Goal: Information Seeking & Learning: Stay updated

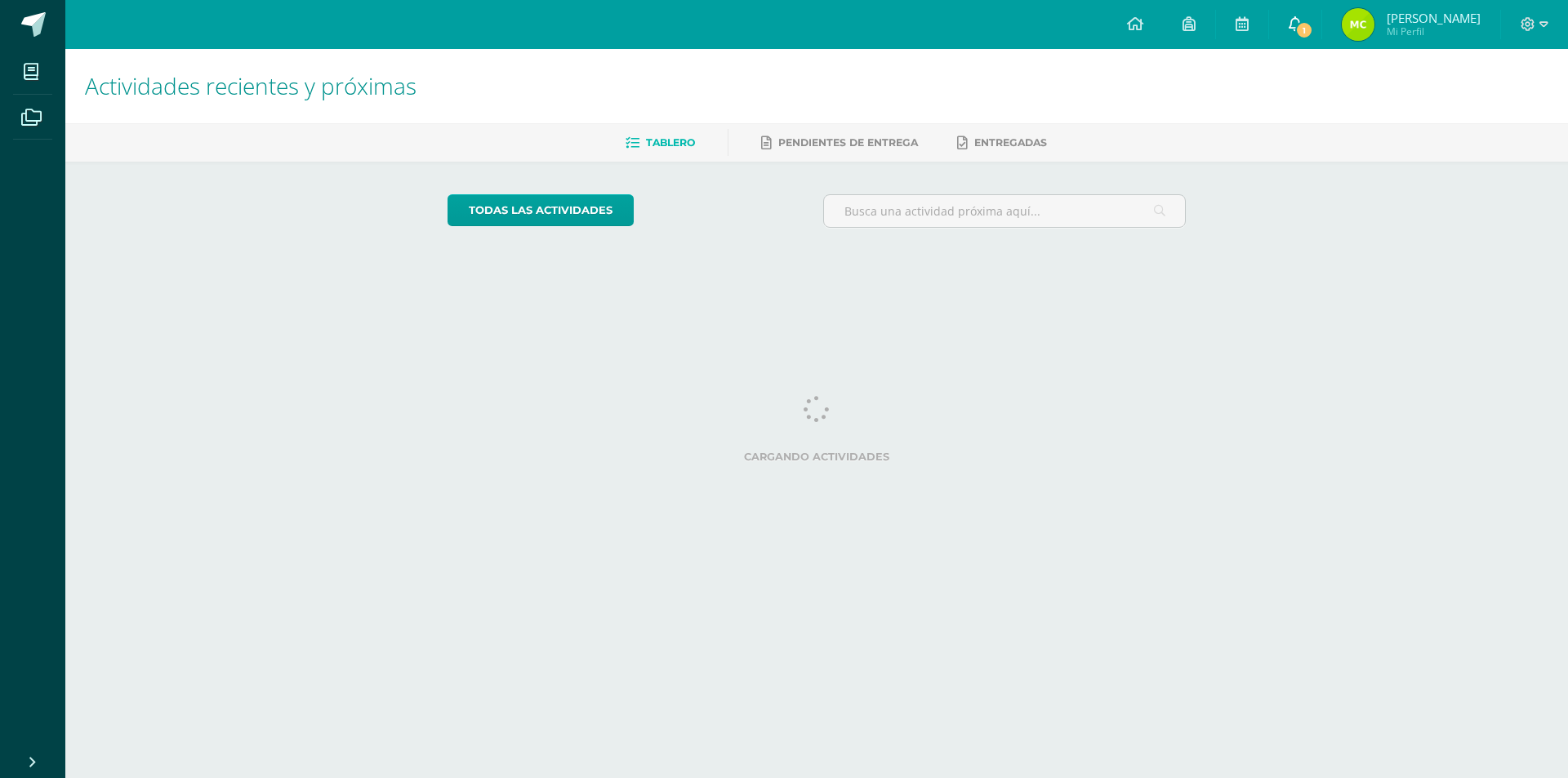
click at [1314, 24] on link "1" at bounding box center [1295, 24] width 52 height 49
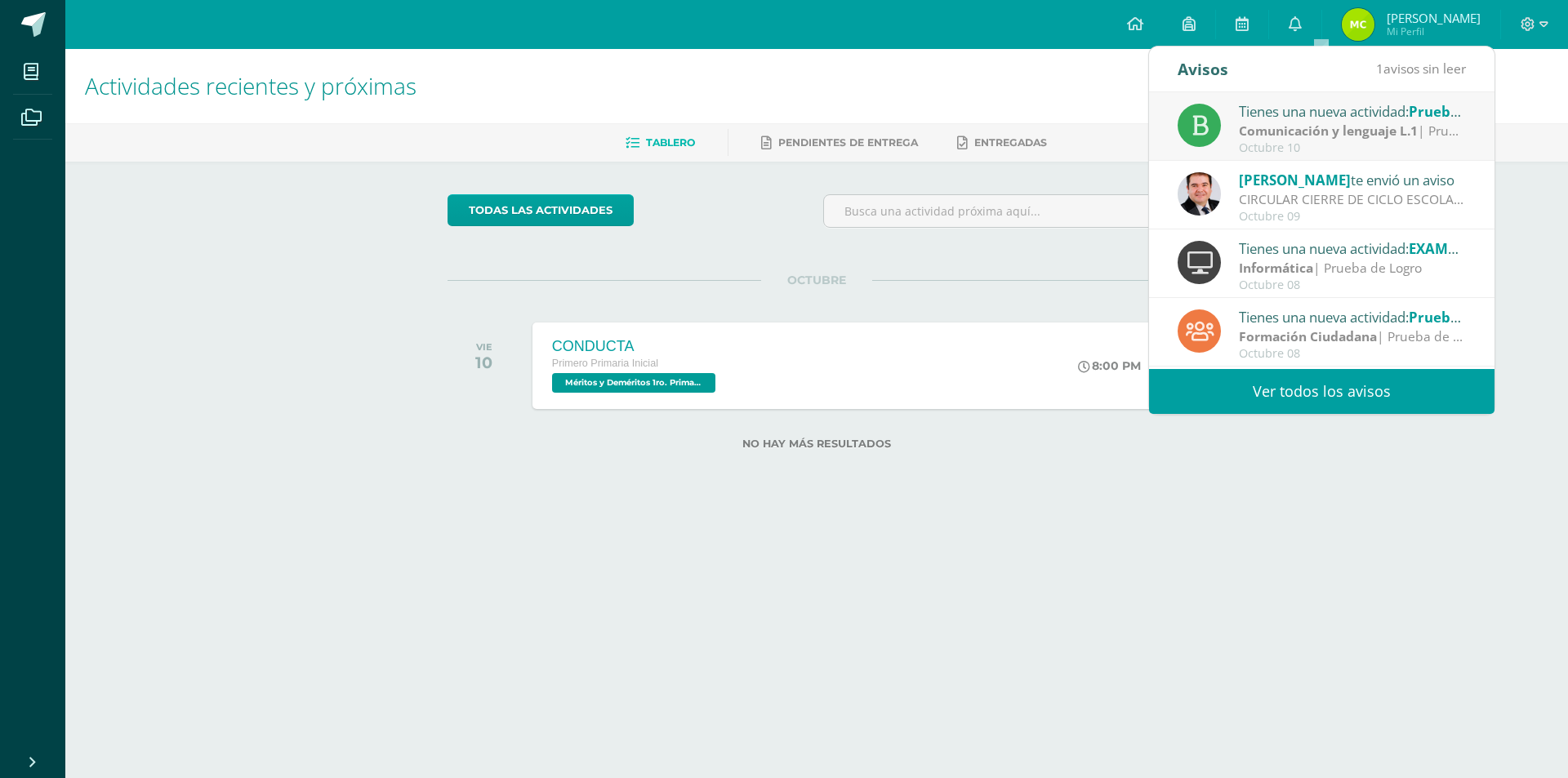
click at [1278, 130] on strong "Comunicación y lenguaje L.1" at bounding box center [1328, 130] width 179 height 18
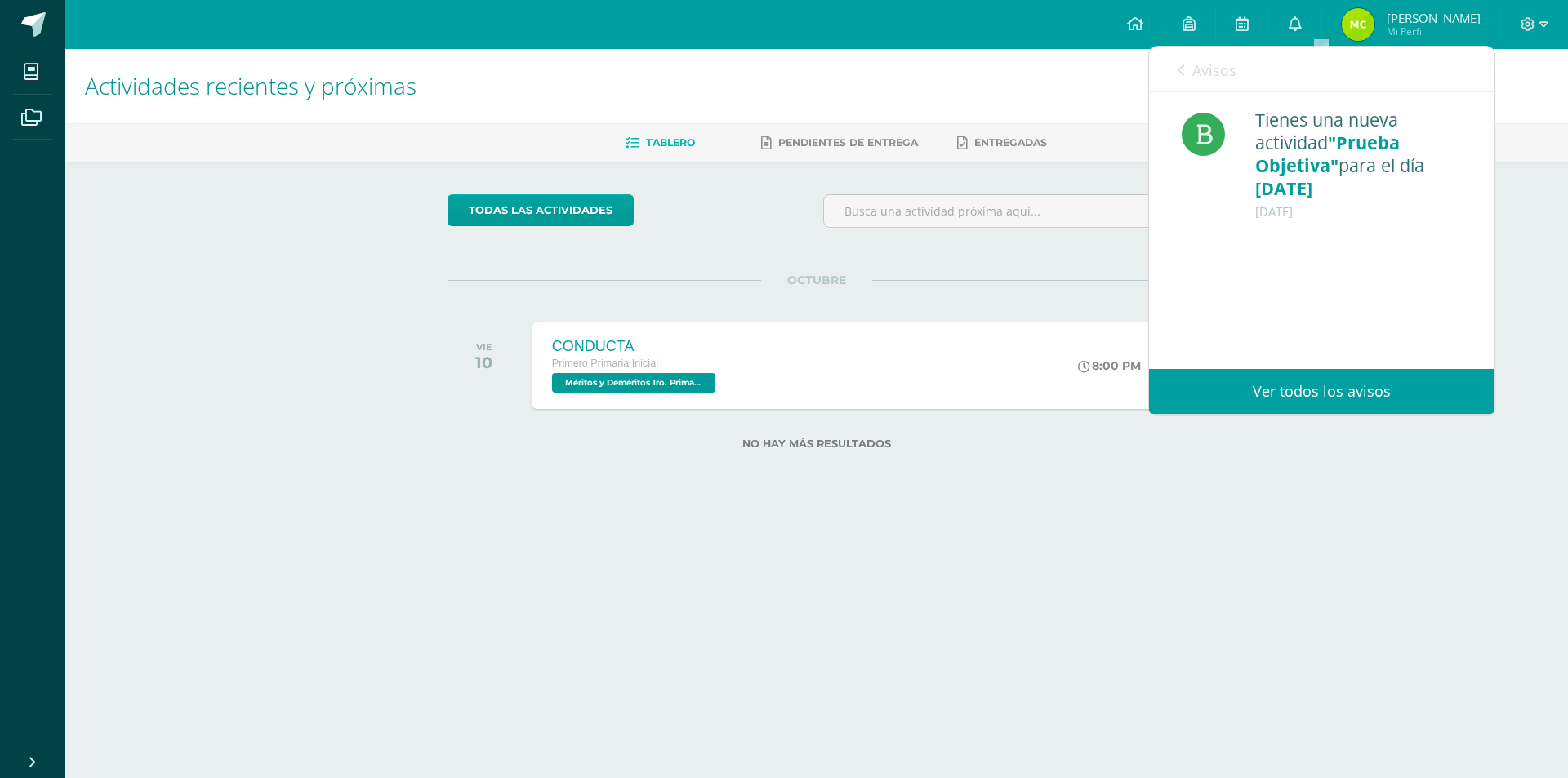
click at [1322, 398] on link "Ver todos los avisos" at bounding box center [1321, 391] width 345 height 45
